Goal: Find specific page/section

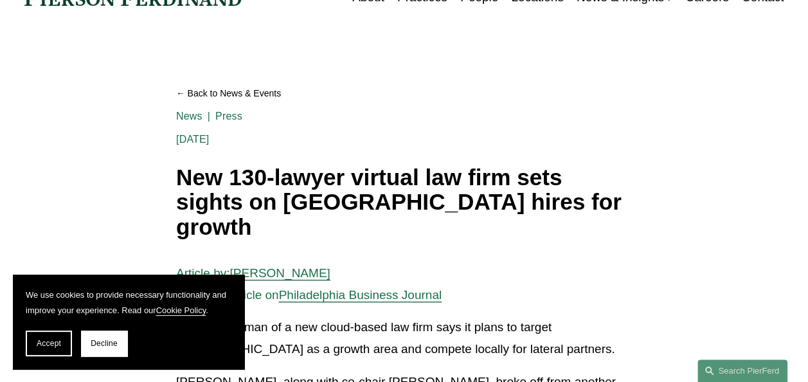
scroll to position [129, 0]
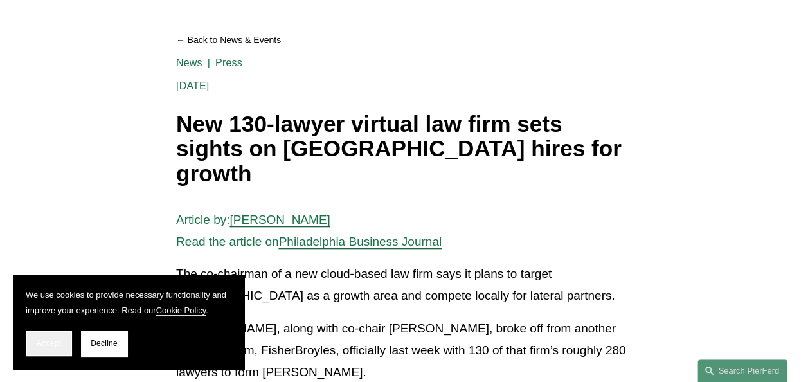
click at [26, 346] on button "Accept" at bounding box center [49, 343] width 46 height 26
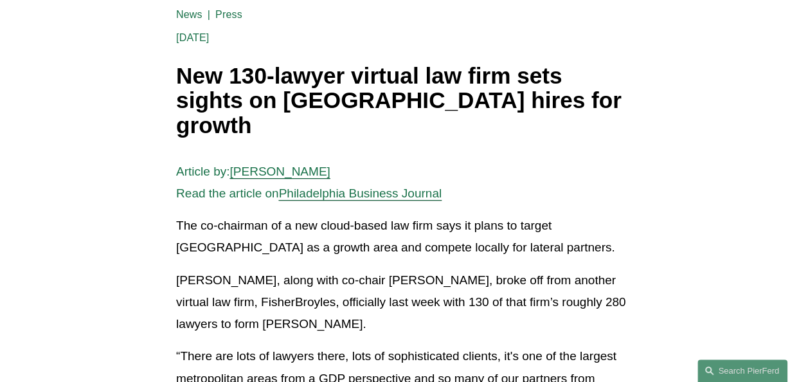
scroll to position [0, 0]
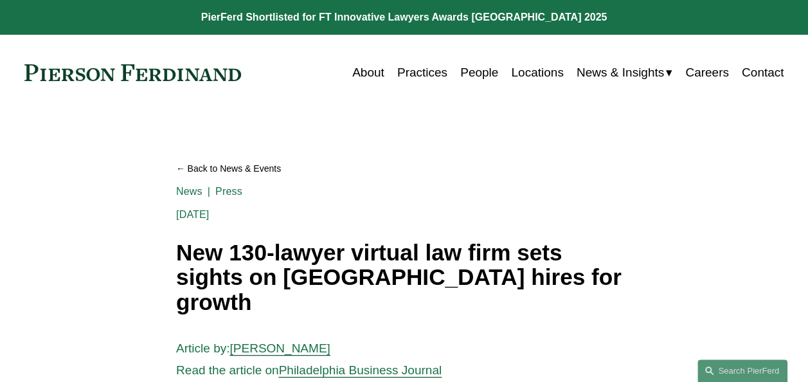
click at [423, 76] on link "Practices" at bounding box center [422, 72] width 50 height 24
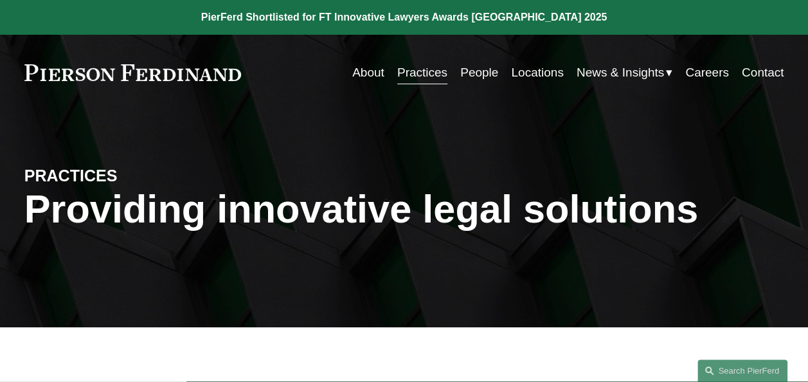
click at [704, 69] on link "Careers" at bounding box center [707, 72] width 44 height 24
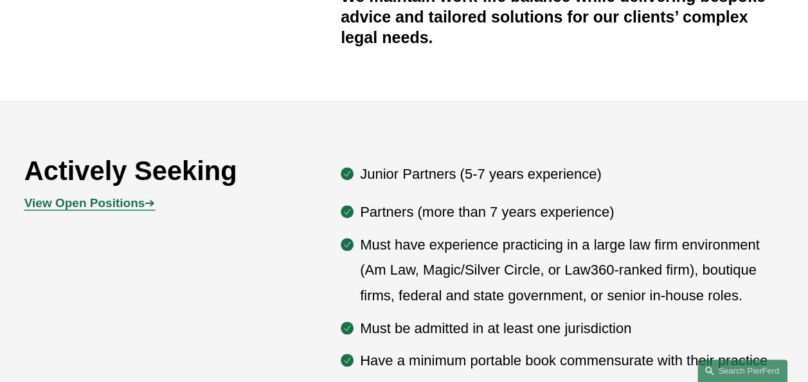
scroll to position [578, 0]
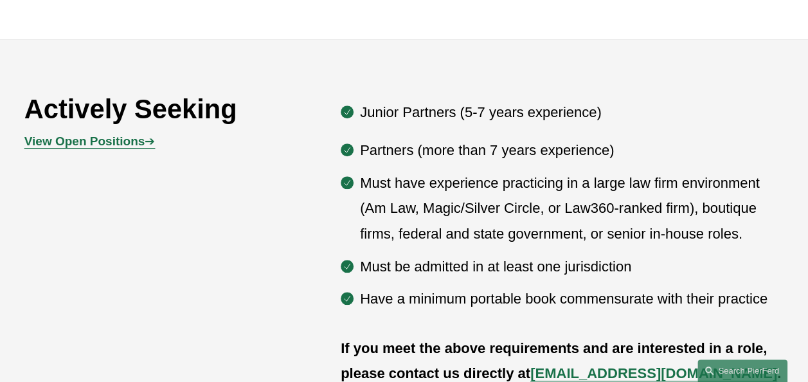
click at [105, 144] on strong "View Open Positions" at bounding box center [84, 140] width 121 height 13
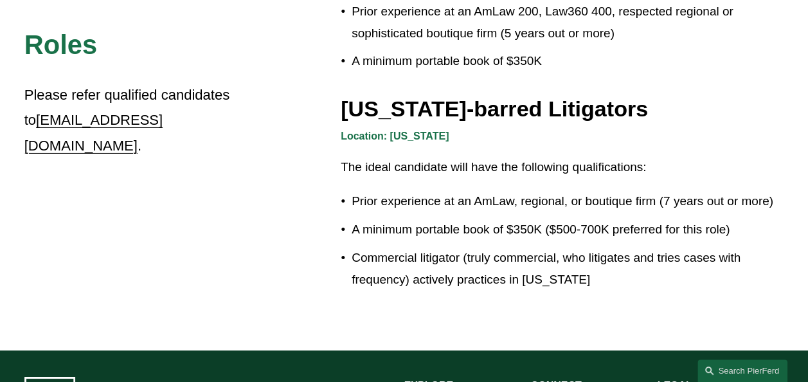
scroll to position [2185, 0]
